Goal: Task Accomplishment & Management: Manage account settings

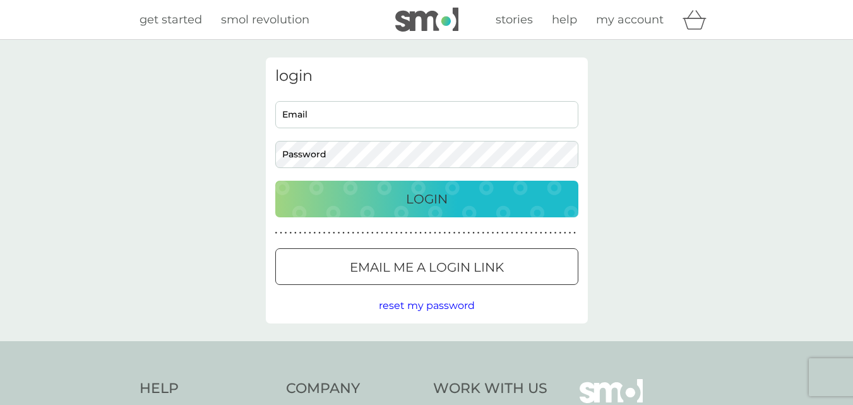
type input "larakz2000@yahoo.co.uk"
click at [459, 211] on button "Login" at bounding box center [426, 199] width 303 height 37
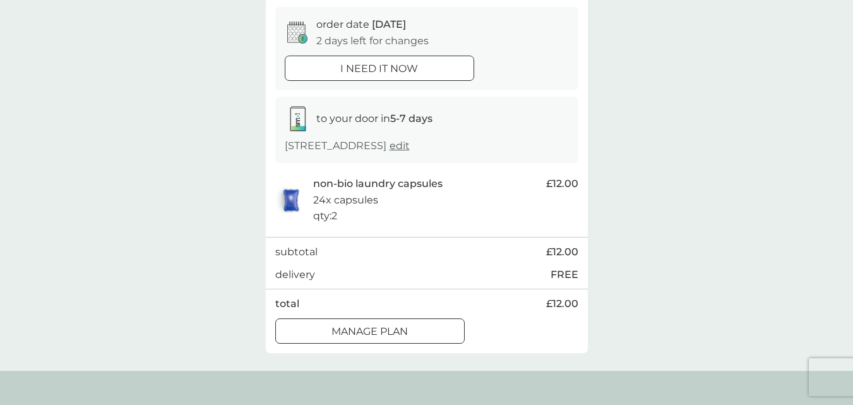
scroll to position [127, 0]
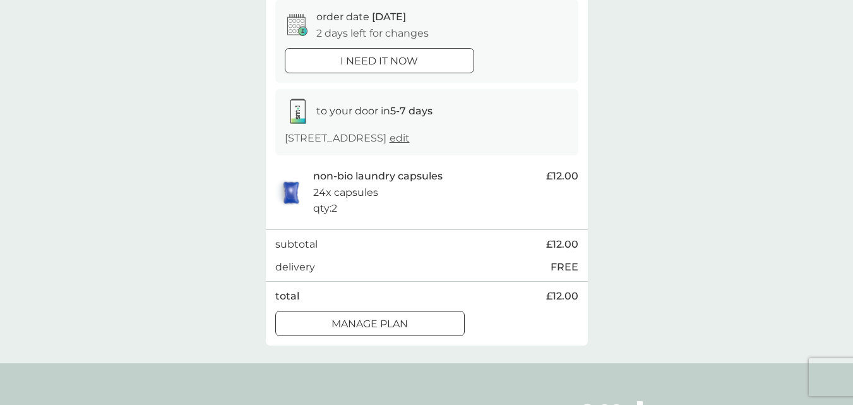
click at [343, 320] on p "Manage plan" at bounding box center [370, 324] width 76 height 16
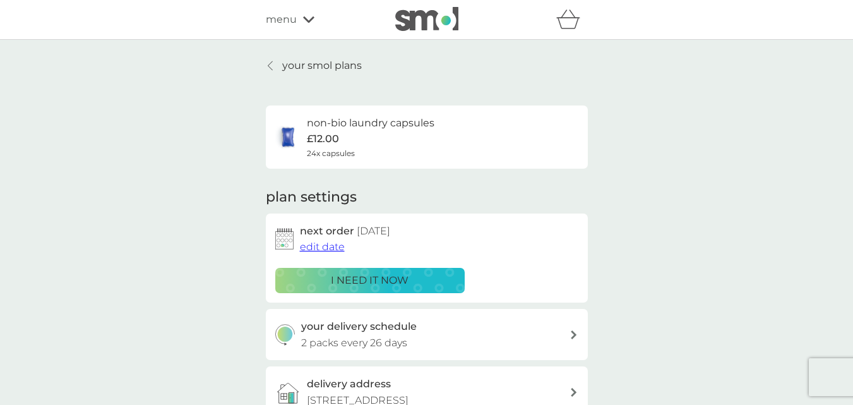
click at [330, 246] on span "edit date" at bounding box center [322, 247] width 45 height 12
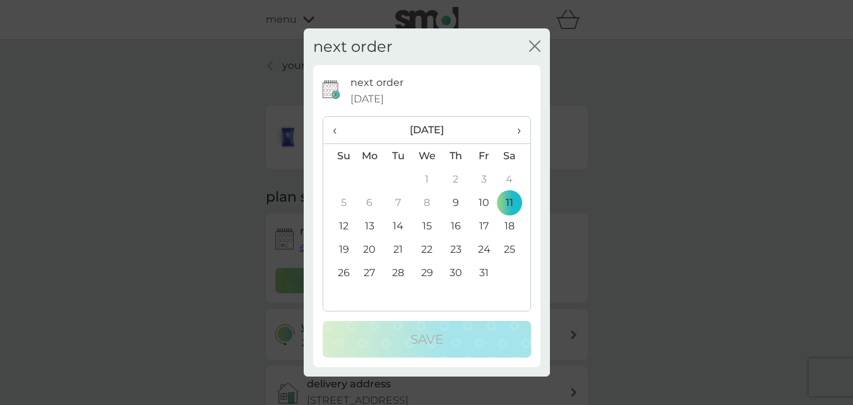
click at [515, 220] on td "18" at bounding box center [514, 225] width 32 height 23
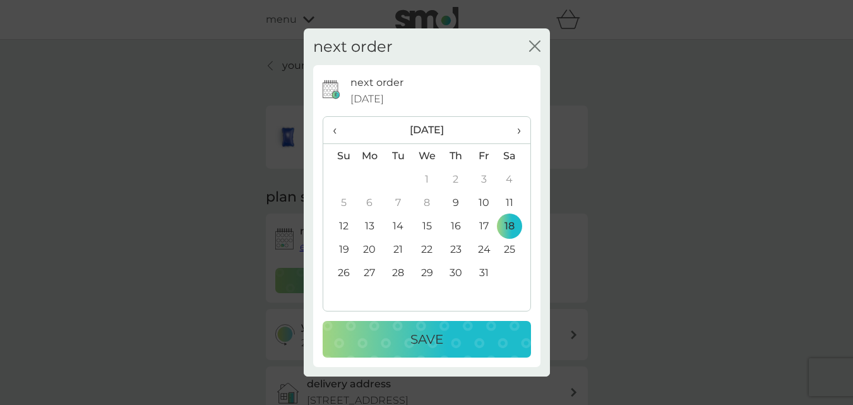
click at [483, 224] on td "17" at bounding box center [484, 225] width 28 height 23
click at [511, 227] on td "18" at bounding box center [514, 225] width 32 height 23
click at [441, 345] on p "Save" at bounding box center [426, 339] width 33 height 20
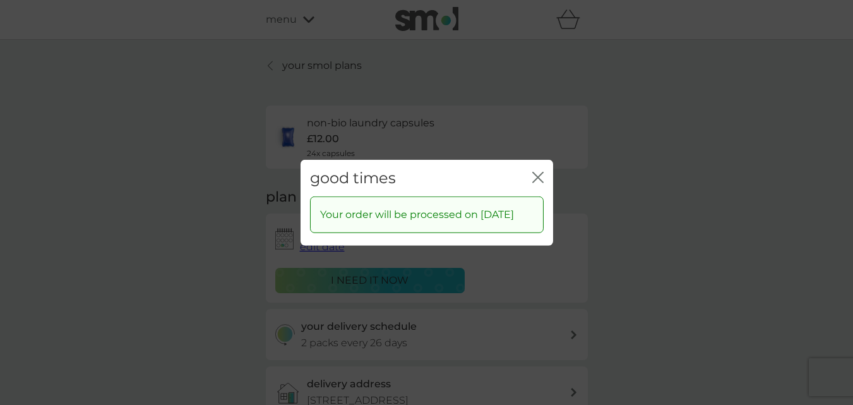
click at [540, 171] on icon "close" at bounding box center [537, 176] width 11 height 11
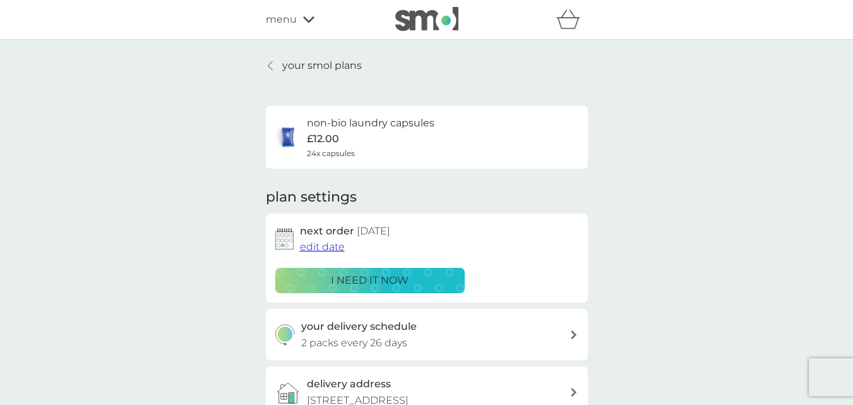
click at [307, 20] on icon at bounding box center [308, 20] width 11 height 8
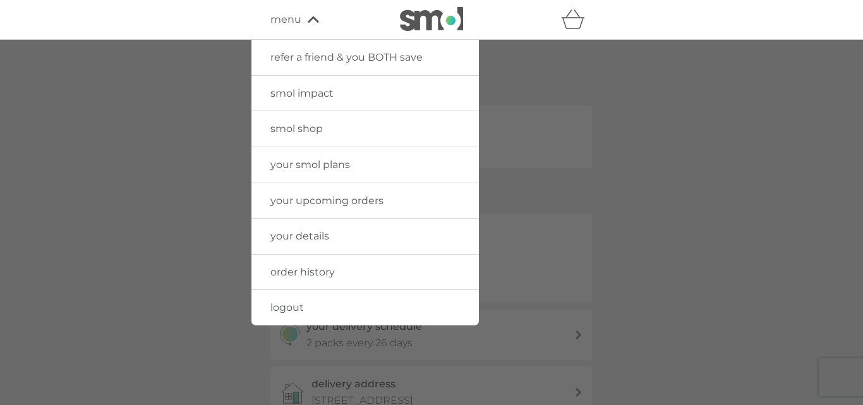
click at [287, 311] on span "logout" at bounding box center [286, 307] width 33 height 12
